Goal: Task Accomplishment & Management: Use online tool/utility

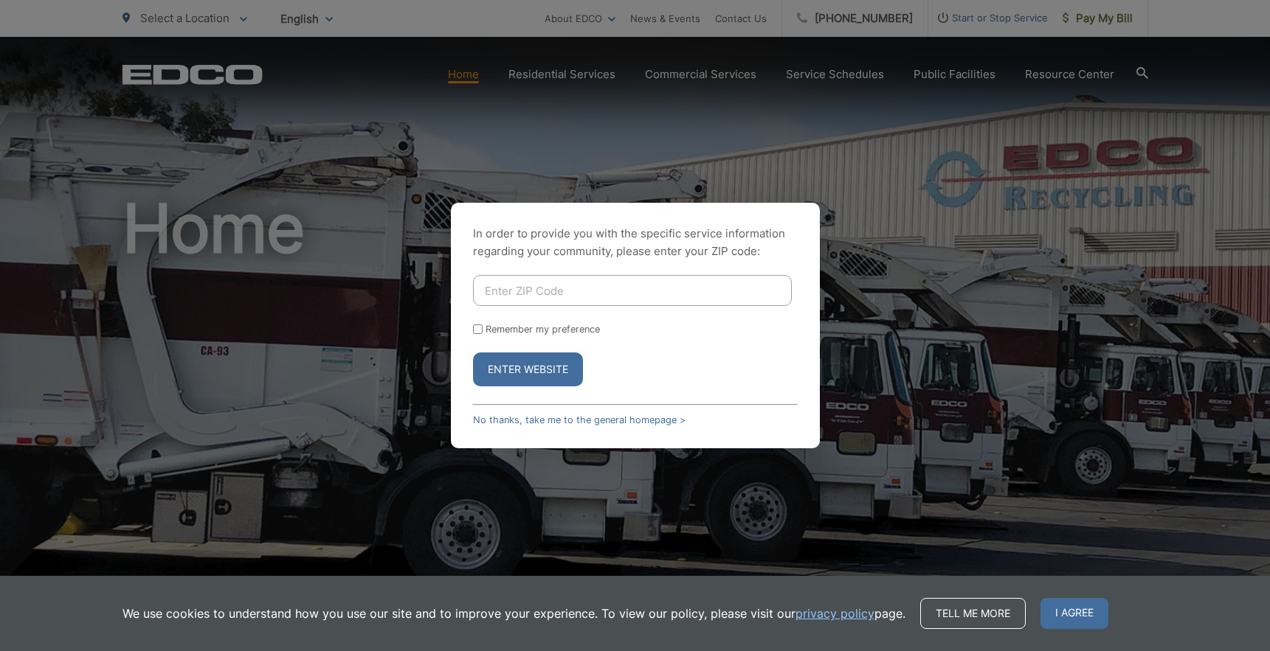
click at [595, 289] on input "Enter ZIP Code" at bounding box center [632, 290] width 319 height 31
type input "91932"
click at [533, 370] on button "Enter Website" at bounding box center [528, 370] width 110 height 34
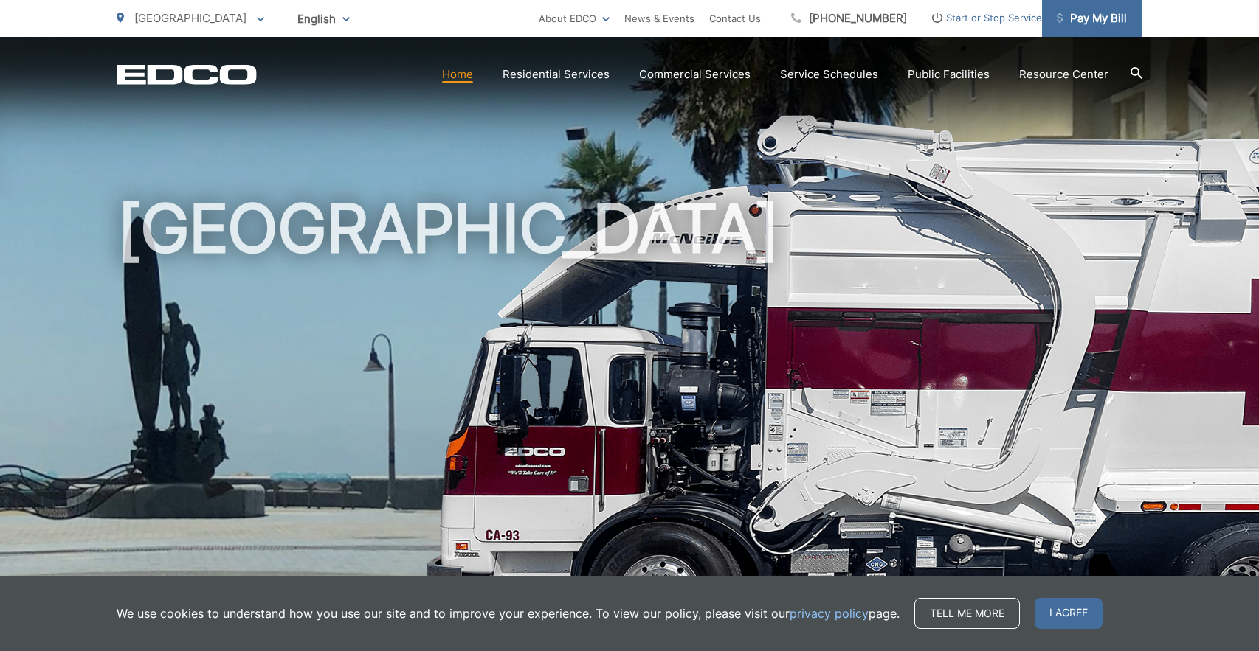
click at [1099, 19] on span "Pay My Bill" at bounding box center [1092, 19] width 70 height 18
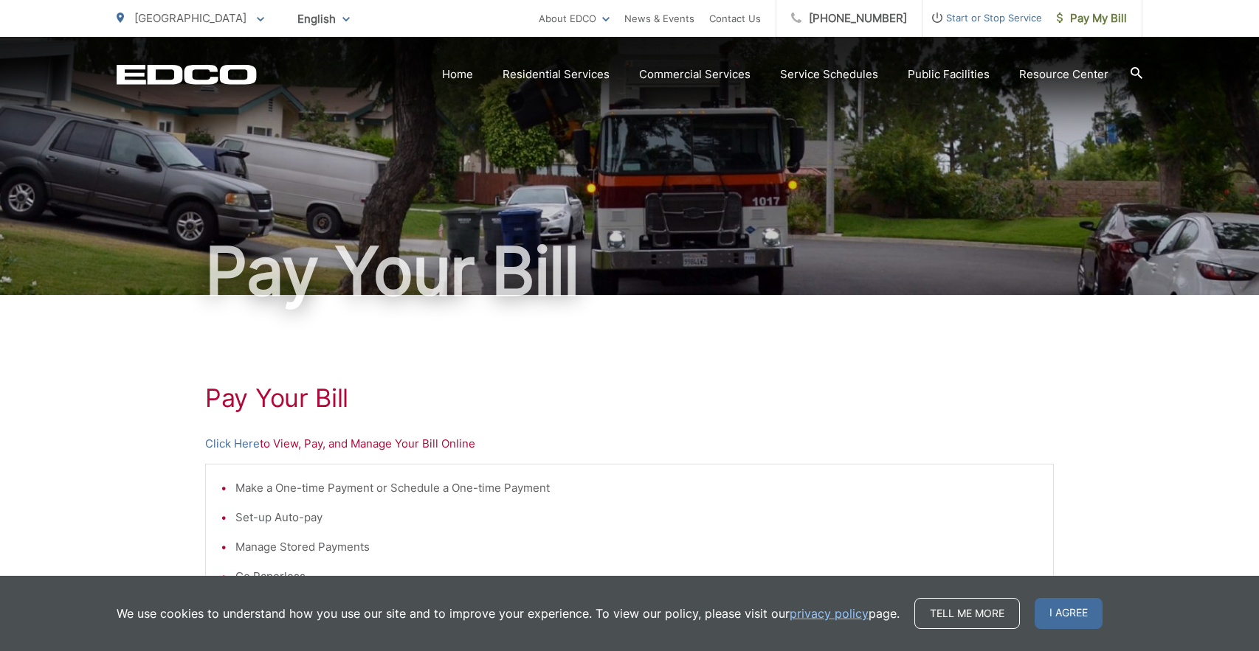
scroll to position [148, 0]
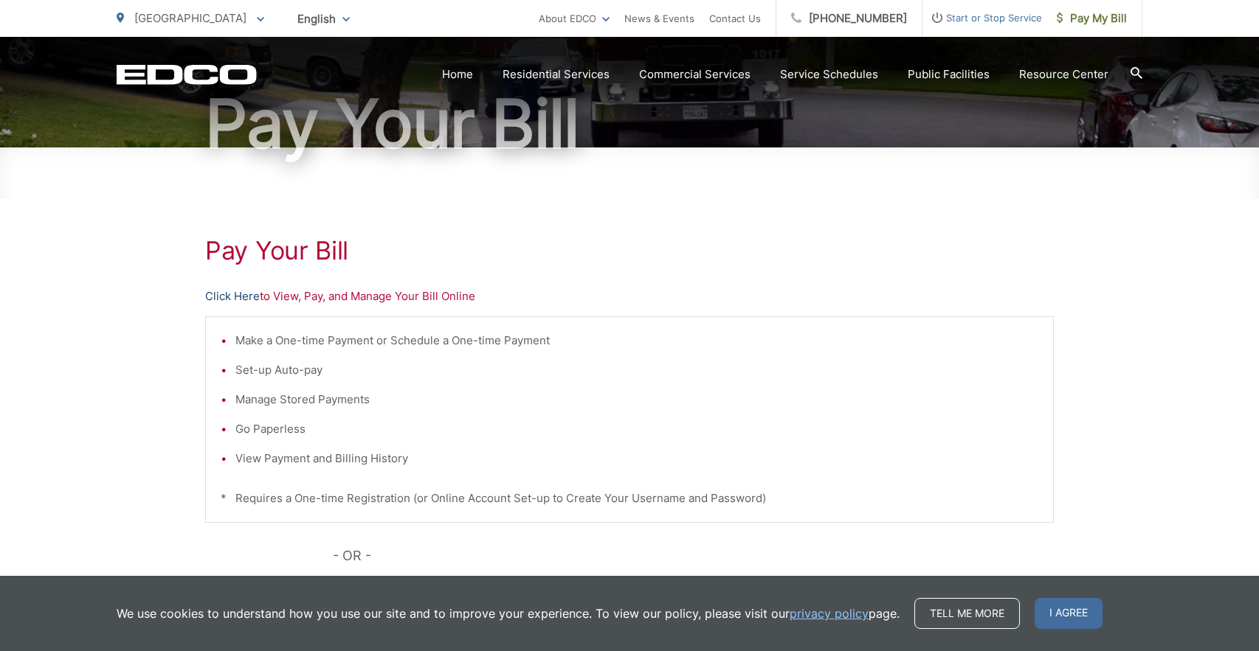
click at [246, 297] on link "Click Here" at bounding box center [232, 297] width 55 height 18
